Goal: Share content: Share content

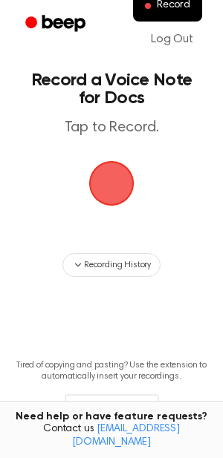
click at [114, 183] on span "button" at bounding box center [111, 183] width 62 height 62
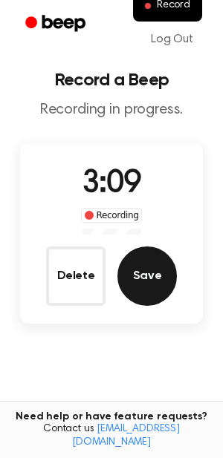
click at [154, 281] on button "Save" at bounding box center [146, 275] width 59 height 59
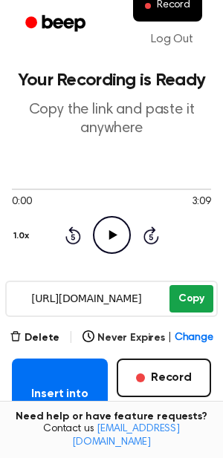
click at [181, 299] on button "Copy" at bounding box center [191, 298] width 44 height 27
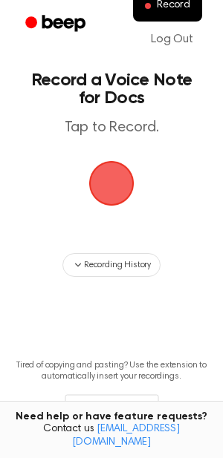
click at [108, 188] on span "button" at bounding box center [112, 184] width 42 height 42
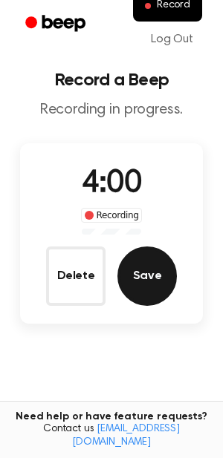
click at [154, 265] on button "Save" at bounding box center [146, 275] width 59 height 59
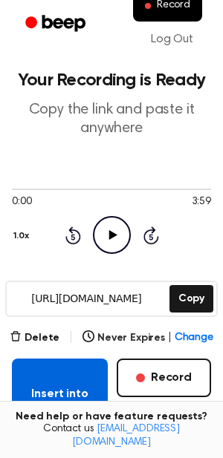
scroll to position [269, 0]
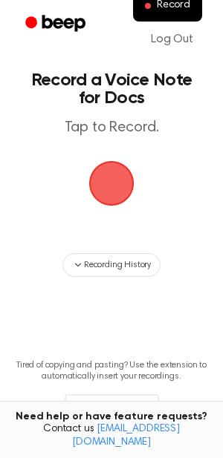
scroll to position [23, 0]
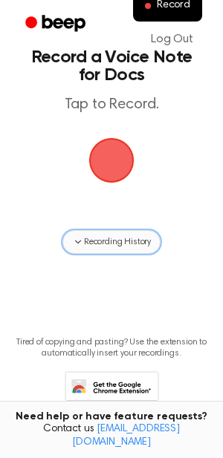
click at [129, 249] on button "Recording History" at bounding box center [111, 242] width 98 height 24
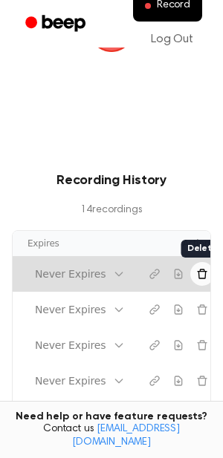
scroll to position [0, 172]
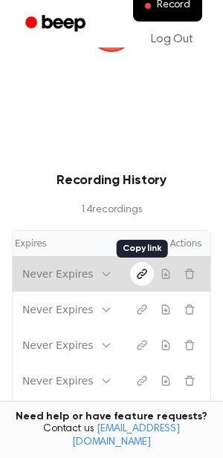
click at [143, 272] on icon "Copy link" at bounding box center [142, 274] width 12 height 12
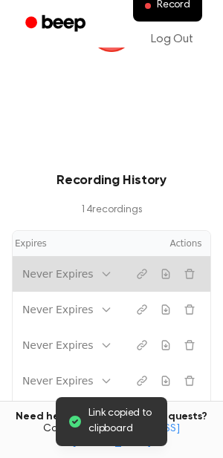
scroll to position [0, 0]
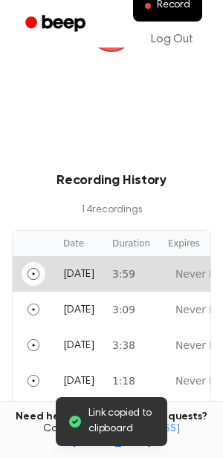
click at [24, 272] on button "Play" at bounding box center [34, 274] width 24 height 24
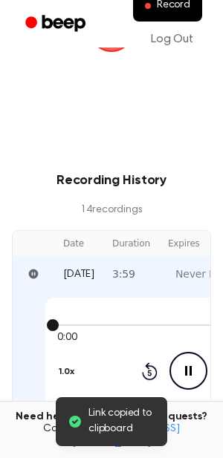
click at [156, 327] on div at bounding box center [187, 324] width 261 height 12
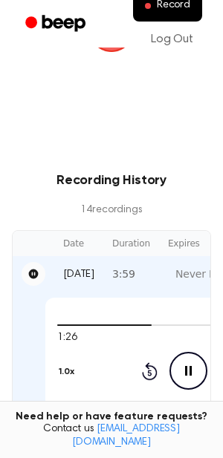
click at [32, 277] on icon "Pause" at bounding box center [34, 274] width 10 height 10
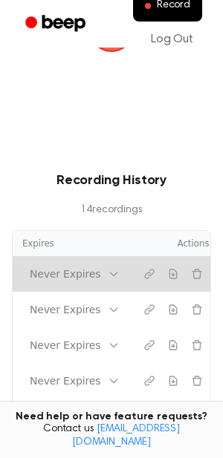
scroll to position [0, 172]
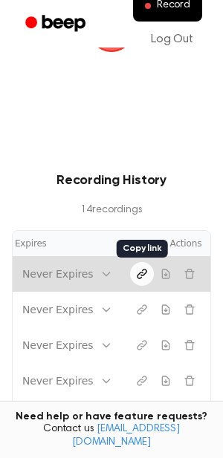
click at [138, 272] on icon "Copy link" at bounding box center [142, 274] width 12 height 12
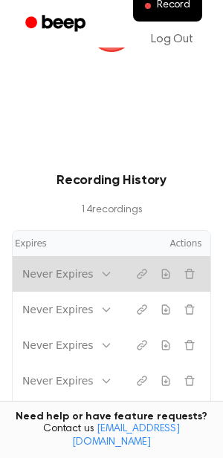
scroll to position [0, 14]
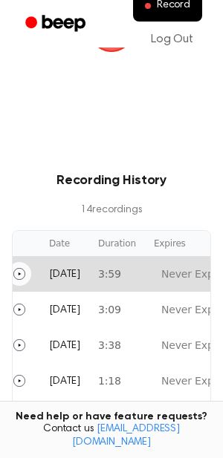
click at [105, 274] on tr "Today 3:59 Never Expires" at bounding box center [174, 274] width 350 height 36
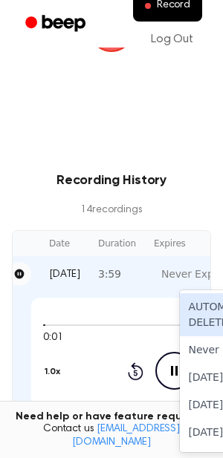
click at [20, 270] on icon "Pause" at bounding box center [20, 274] width 10 height 10
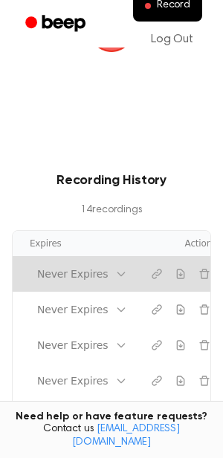
scroll to position [0, 172]
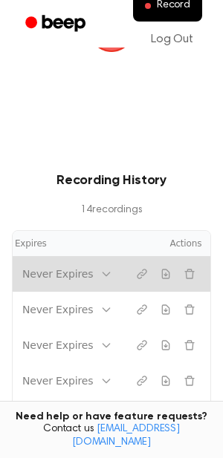
click at [85, 269] on tr "Today 3:59 Never Expires" at bounding box center [35, 274] width 350 height 36
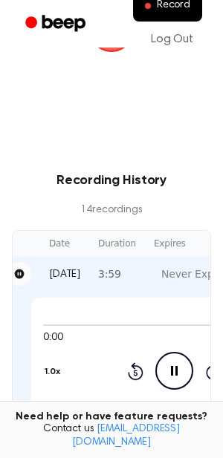
click at [85, 269] on td "Today" at bounding box center [64, 274] width 49 height 36
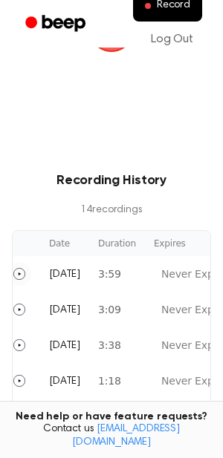
click at [85, 269] on td "Today" at bounding box center [64, 274] width 49 height 36
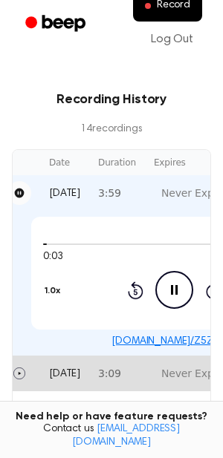
scroll to position [235, 0]
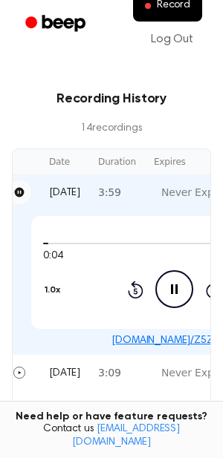
click at [174, 338] on link "beep.audio/Z5ZWiSH" at bounding box center [173, 340] width 125 height 10
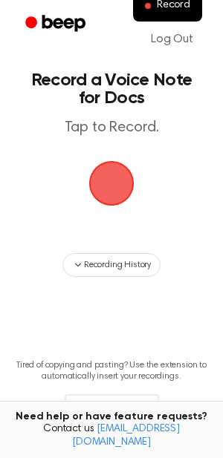
click at [114, 179] on span "button" at bounding box center [112, 184] width 42 height 42
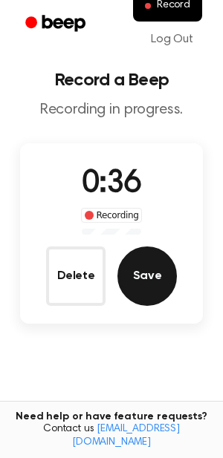
click at [160, 280] on button "Save" at bounding box center [146, 275] width 59 height 59
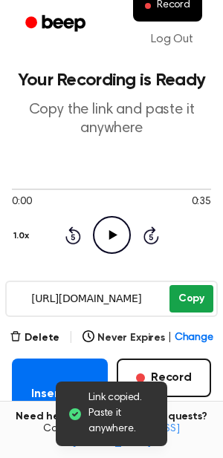
click at [187, 299] on button "Copy" at bounding box center [191, 298] width 44 height 27
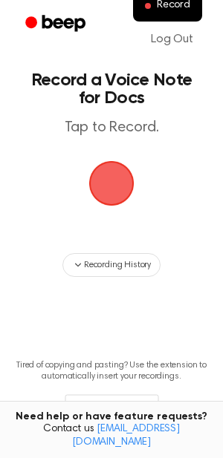
click at [99, 184] on span "button" at bounding box center [111, 183] width 45 height 45
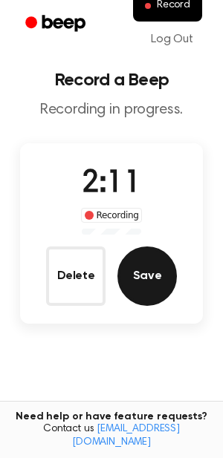
click at [148, 279] on button "Save" at bounding box center [146, 275] width 59 height 59
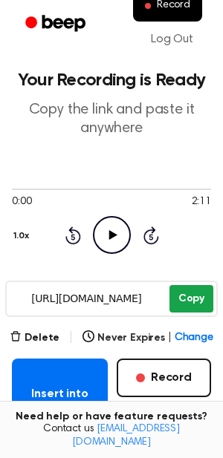
click at [192, 292] on button "Copy" at bounding box center [191, 298] width 44 height 27
click at [191, 301] on button "Copy" at bounding box center [191, 298] width 44 height 27
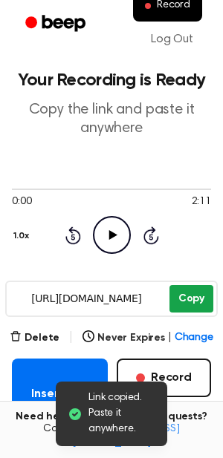
drag, startPoint x: 26, startPoint y: 301, endPoint x: 170, endPoint y: 307, distance: 144.1
click at [170, 307] on div "https://beep.audio/g7Kn6fU Copy" at bounding box center [111, 298] width 212 height 36
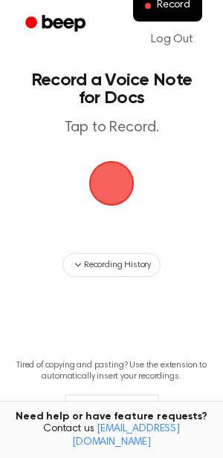
click at [119, 186] on span "button" at bounding box center [112, 184] width 48 height 48
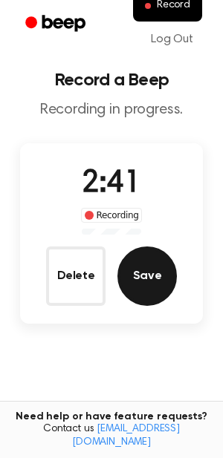
click at [169, 260] on button "Save" at bounding box center [146, 275] width 59 height 59
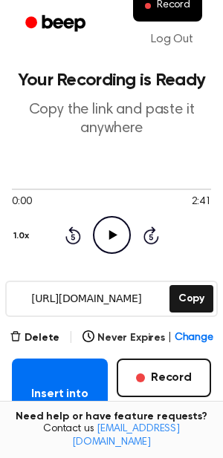
drag, startPoint x: 27, startPoint y: 297, endPoint x: 151, endPoint y: 300, distance: 124.7
click at [151, 300] on input "[URL][DOMAIN_NAME]" at bounding box center [87, 298] width 160 height 33
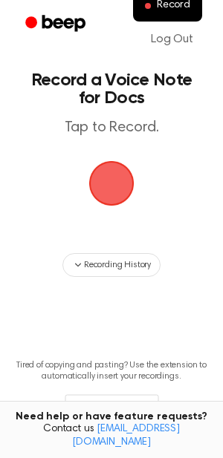
click at [103, 204] on span "button" at bounding box center [112, 184] width 42 height 42
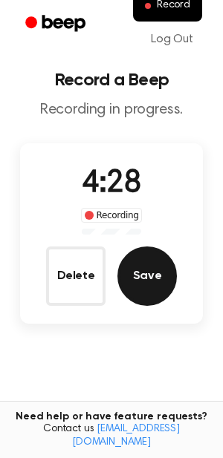
click at [153, 263] on button "Save" at bounding box center [146, 275] width 59 height 59
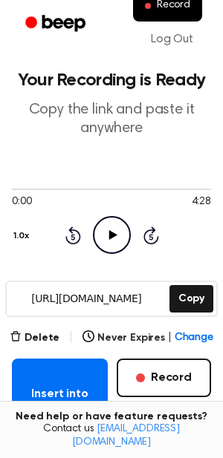
drag, startPoint x: 27, startPoint y: 295, endPoint x: 166, endPoint y: 302, distance: 138.9
click at [166, 302] on div "https://beep.audio/s2jQfSP Copy" at bounding box center [111, 298] width 212 height 36
drag, startPoint x: 26, startPoint y: 299, endPoint x: 160, endPoint y: 297, distance: 133.6
click at [160, 297] on input "https://beep.audio/s2jQfSP" at bounding box center [87, 298] width 160 height 33
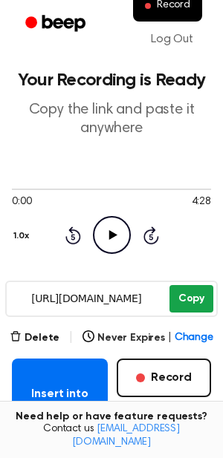
click at [192, 298] on button "Copy" at bounding box center [191, 298] width 44 height 27
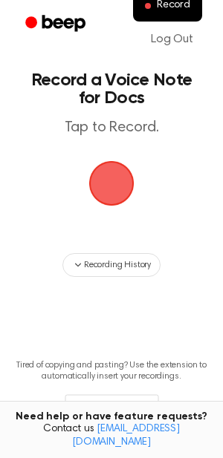
click at [105, 186] on span "button" at bounding box center [112, 184] width 42 height 42
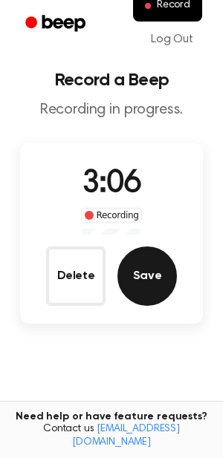
click at [156, 279] on button "Save" at bounding box center [146, 275] width 59 height 59
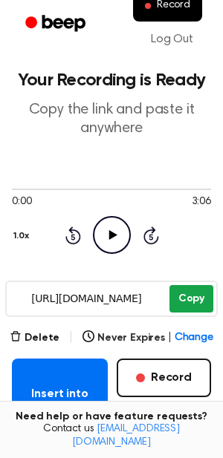
click at [177, 301] on button "Copy" at bounding box center [191, 298] width 44 height 27
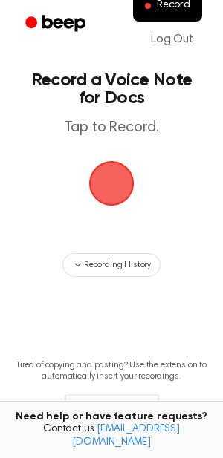
click at [119, 183] on span "button" at bounding box center [111, 183] width 50 height 50
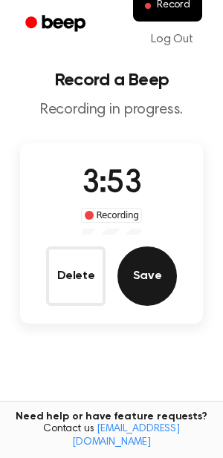
click at [160, 272] on button "Save" at bounding box center [146, 275] width 59 height 59
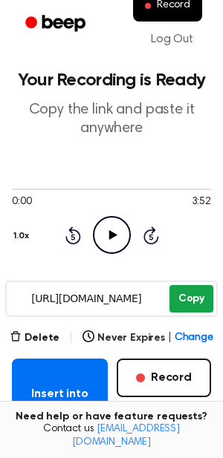
click at [190, 305] on button "Copy" at bounding box center [191, 298] width 44 height 27
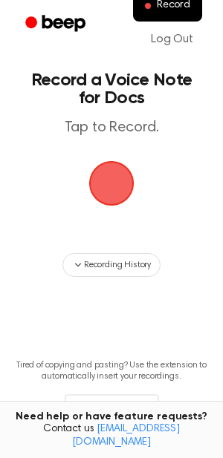
click at [117, 187] on span "button" at bounding box center [111, 183] width 55 height 55
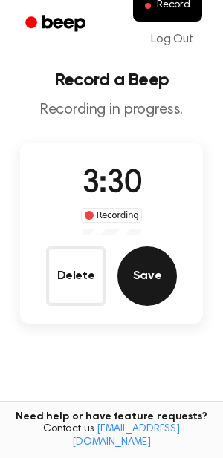
click at [149, 278] on button "Save" at bounding box center [146, 275] width 59 height 59
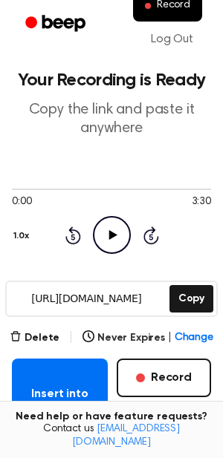
click at [36, 303] on input "https://beep.audio/dEbizKs" at bounding box center [87, 298] width 160 height 33
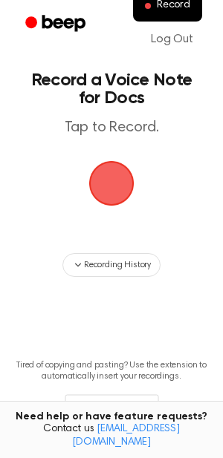
click at [122, 178] on span "button" at bounding box center [111, 183] width 45 height 45
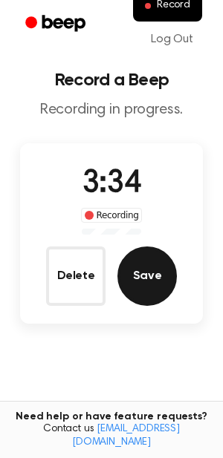
click at [149, 286] on button "Save" at bounding box center [146, 275] width 59 height 59
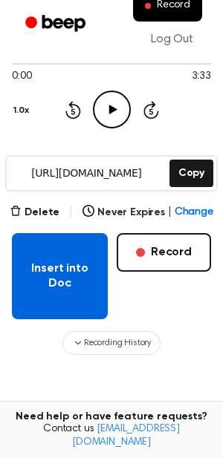
scroll to position [127, 0]
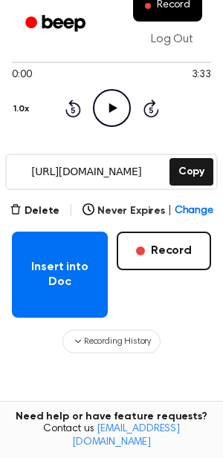
click at [87, 166] on input "[URL][DOMAIN_NAME]" at bounding box center [87, 171] width 160 height 33
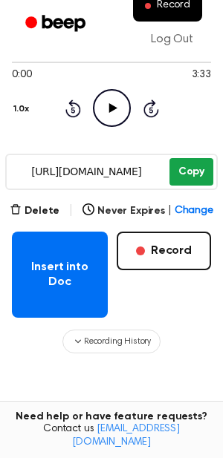
click at [181, 172] on button "Copy" at bounding box center [191, 171] width 44 height 27
